Goal: Transaction & Acquisition: Download file/media

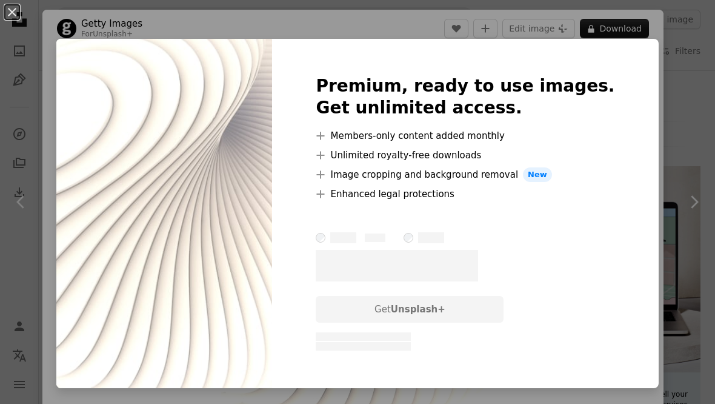
scroll to position [61, 0]
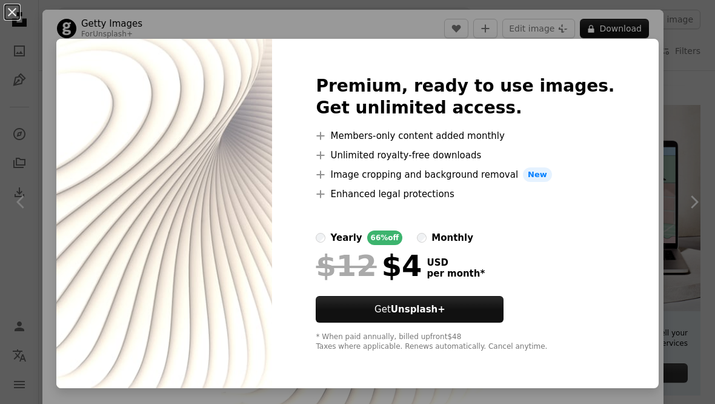
click at [659, 249] on div "An X shape Premium, ready to use images. Get unlimited access. A plus sign Memb…" at bounding box center [357, 202] width 715 height 404
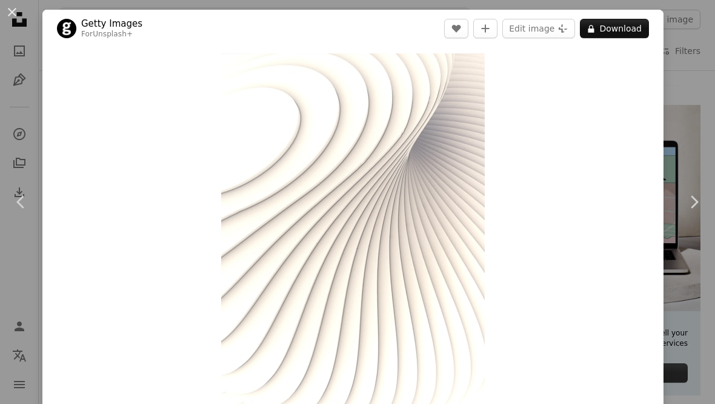
click at [19, 19] on button "An X shape" at bounding box center [12, 12] width 15 height 15
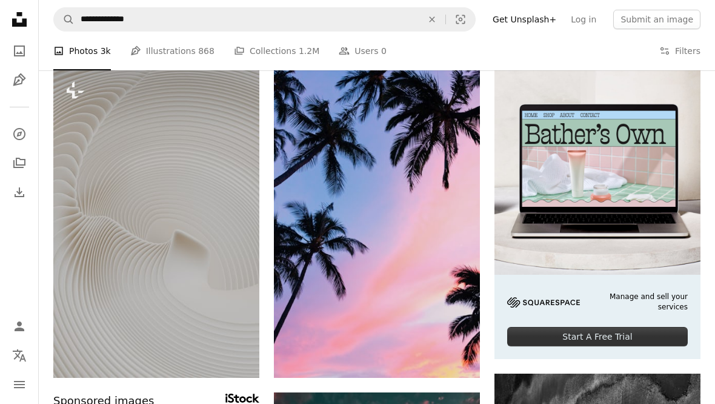
scroll to position [172, 0]
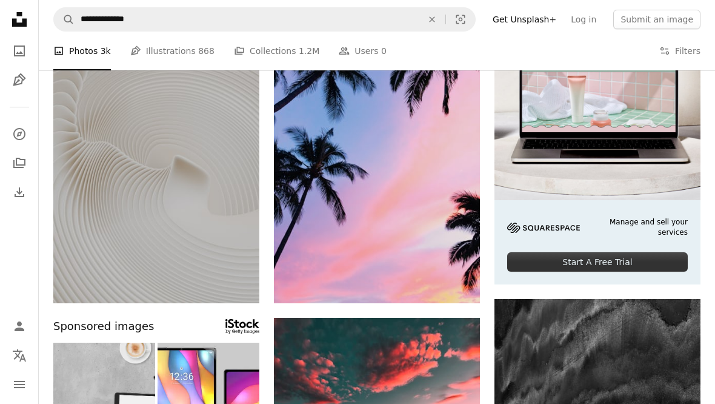
click at [451, 283] on icon "Arrow pointing down" at bounding box center [456, 280] width 10 height 15
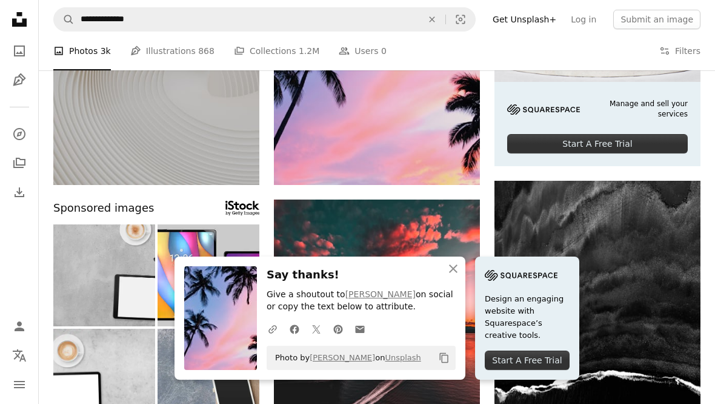
scroll to position [292, 0]
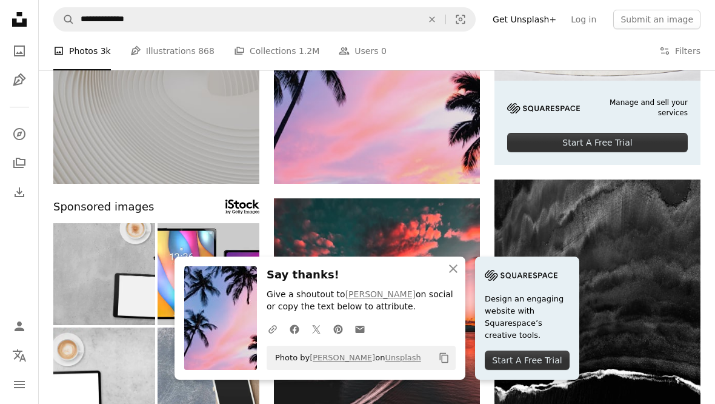
click at [455, 276] on icon "An X shape" at bounding box center [453, 268] width 15 height 15
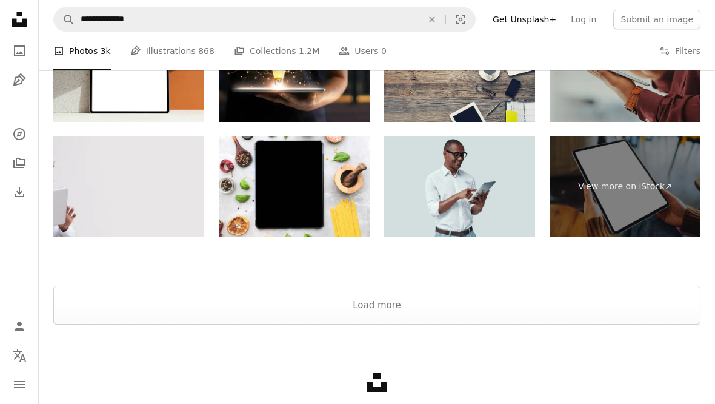
scroll to position [2719, 0]
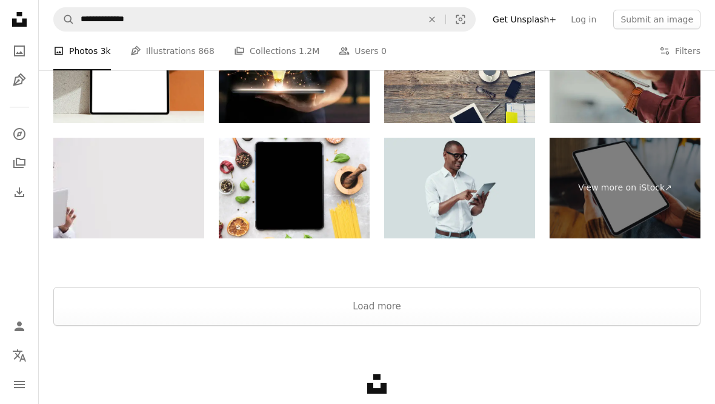
click at [579, 303] on button "Load more" at bounding box center [377, 306] width 648 height 39
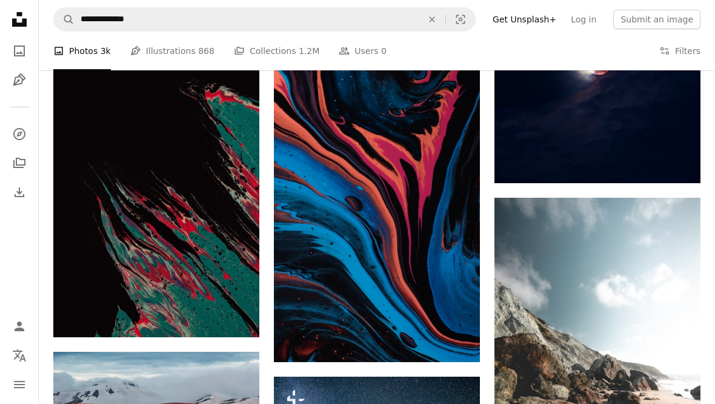
scroll to position [14896, 0]
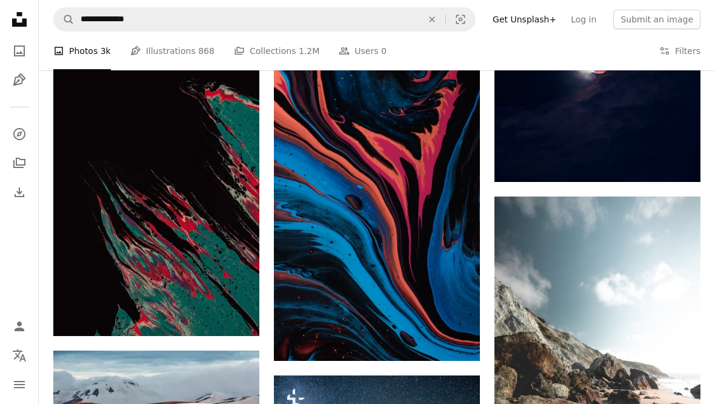
click at [458, 336] on icon "Arrow pointing down" at bounding box center [456, 338] width 10 height 15
